Goal: Task Accomplishment & Management: Manage account settings

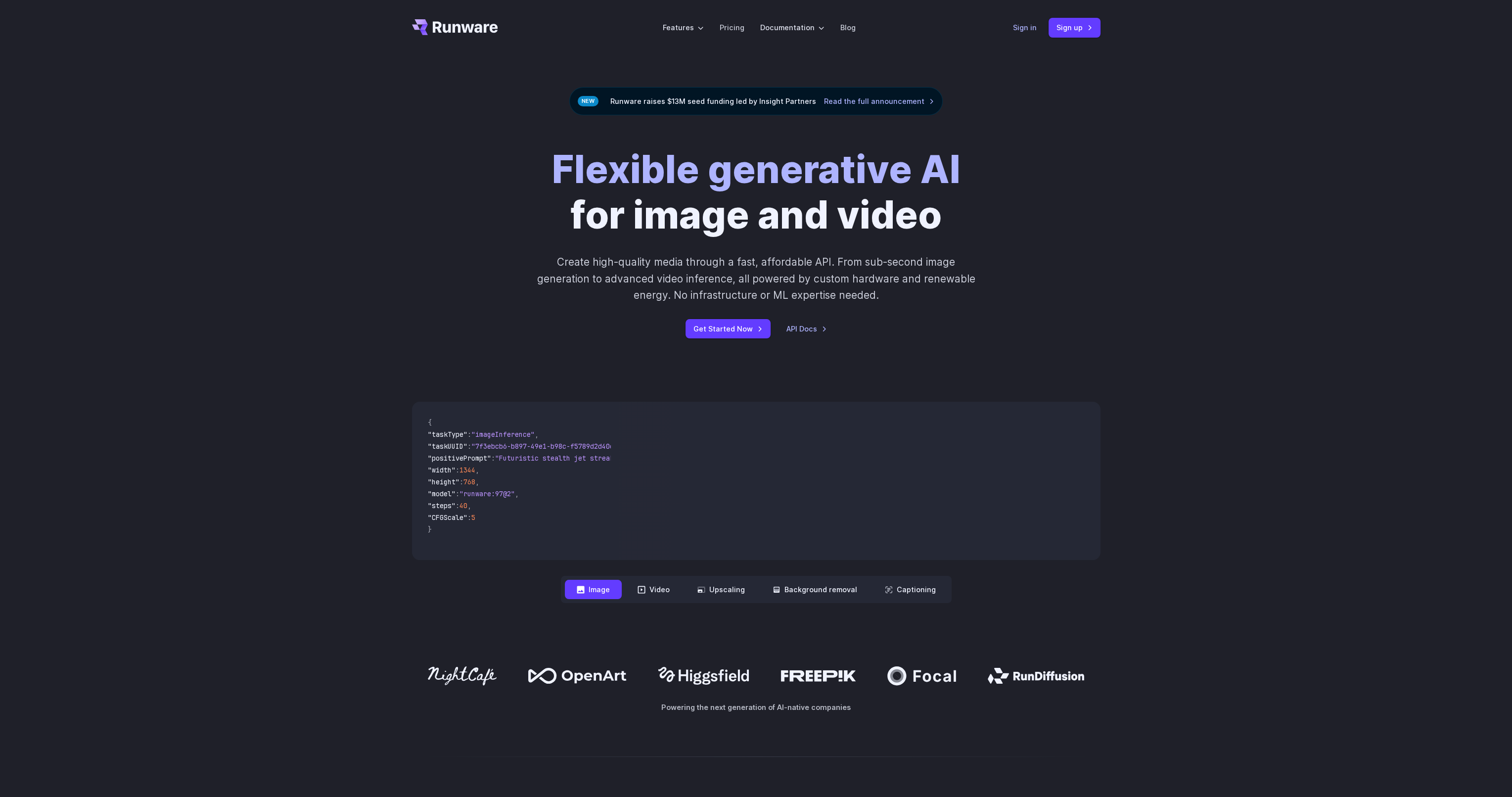
click at [1020, 30] on link "Sign in" at bounding box center [1025, 27] width 24 height 11
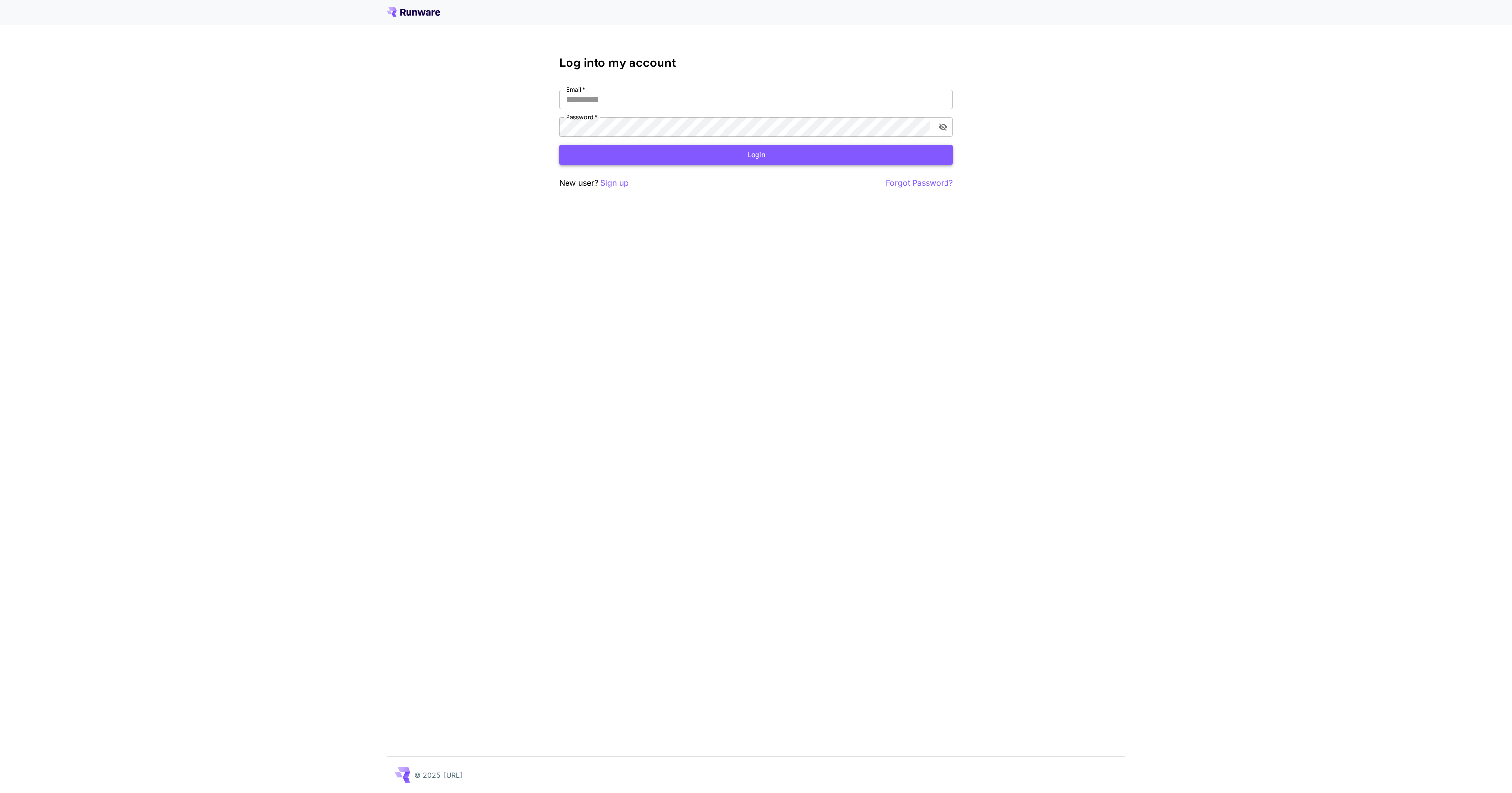
type input "**********"
click at [677, 151] on button "Login" at bounding box center [756, 154] width 393 height 20
